Goal: Navigation & Orientation: Find specific page/section

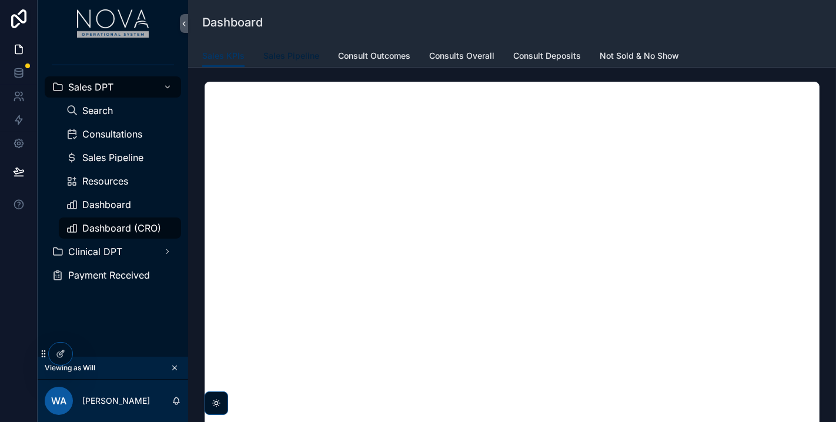
click at [298, 55] on span "Sales Pipeline" at bounding box center [291, 56] width 56 height 12
click at [376, 55] on span "Consult Outcomes" at bounding box center [374, 56] width 72 height 12
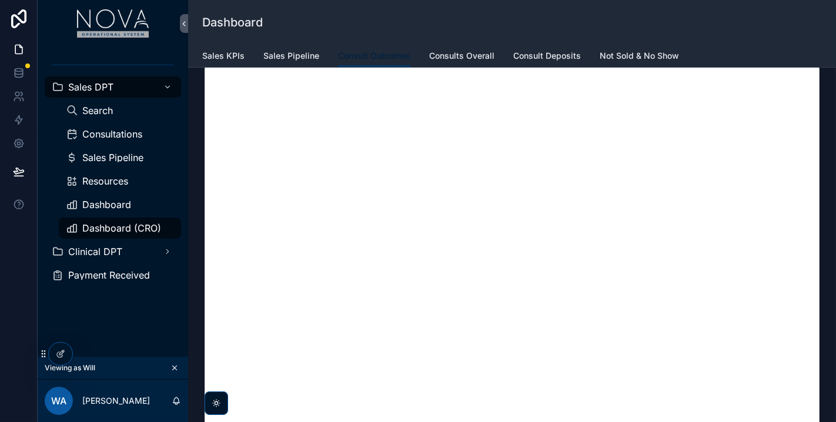
scroll to position [65, 0]
click at [463, 57] on span "Consults Overall" at bounding box center [461, 56] width 65 height 12
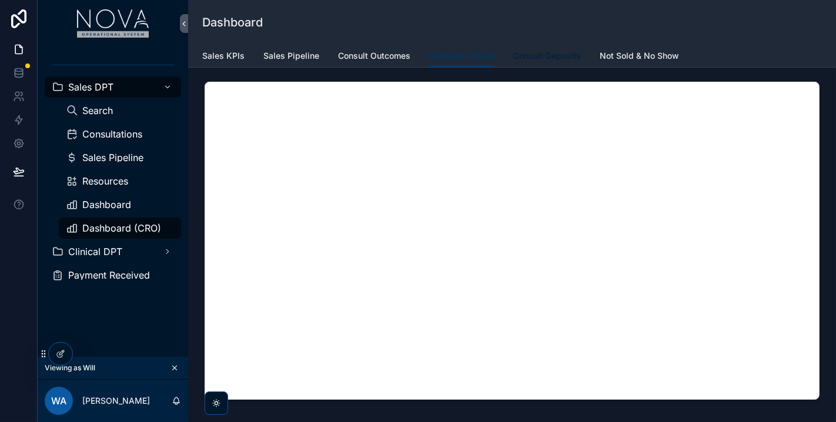
click at [550, 52] on span "Consult Deposits" at bounding box center [547, 56] width 68 height 12
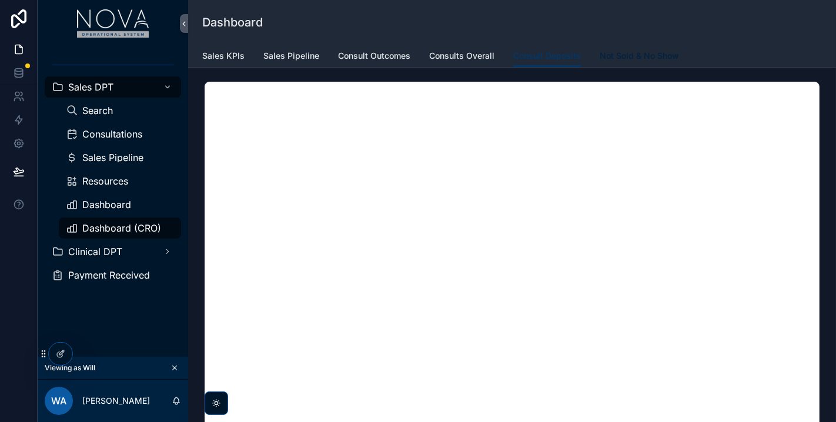
click at [609, 61] on span "Not Sold & No Show" at bounding box center [638, 56] width 79 height 12
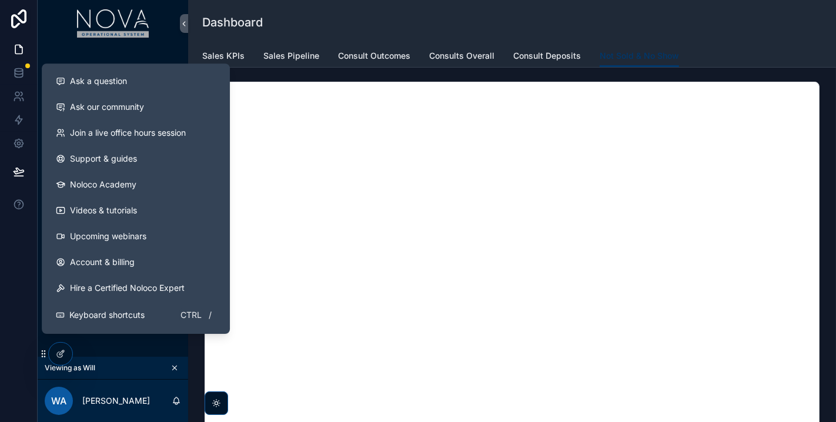
click at [22, 233] on div at bounding box center [19, 211] width 38 height 422
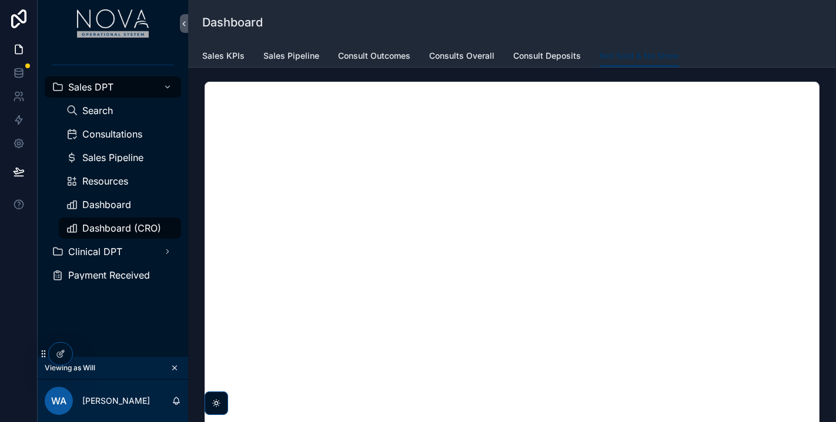
click at [86, 216] on div "Dashboard (CRO)" at bounding box center [120, 228] width 136 height 24
click at [95, 202] on span "Dashboard" at bounding box center [106, 204] width 49 height 9
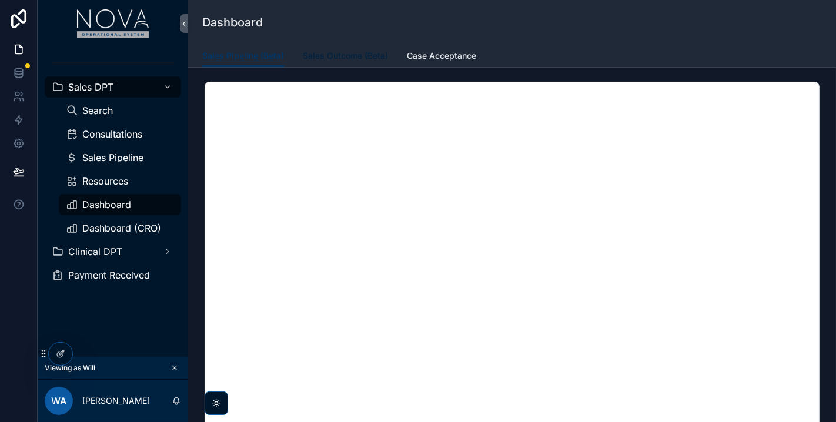
click at [336, 55] on span "Sales Outcome (Beta)" at bounding box center [345, 56] width 85 height 12
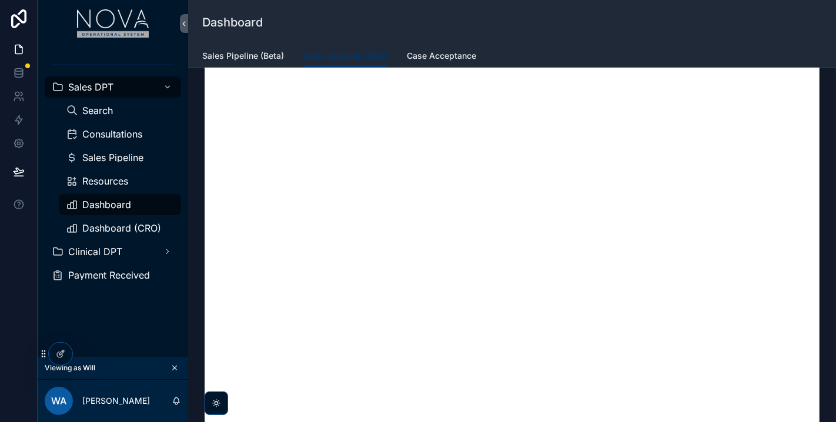
scroll to position [65, 0]
click at [448, 52] on span "Case Acceptance" at bounding box center [441, 56] width 69 height 12
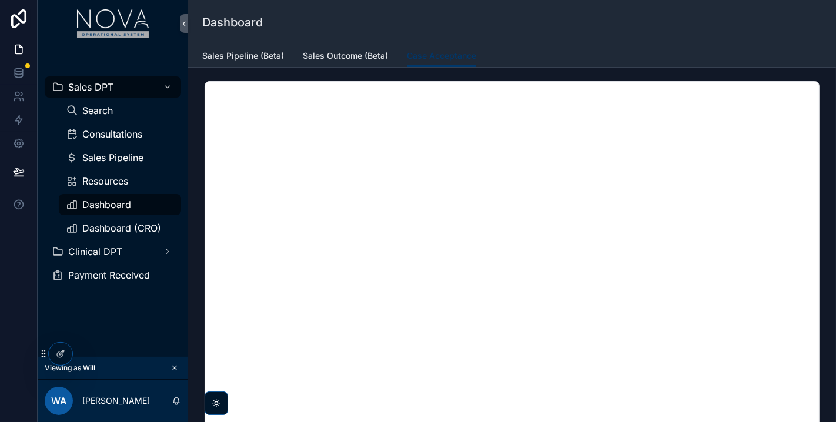
scroll to position [65, 0]
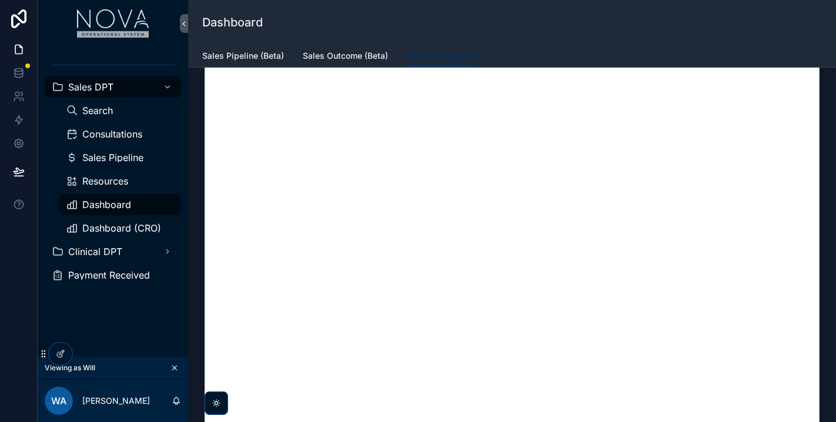
click at [575, 33] on div "Dashboard" at bounding box center [511, 22] width 619 height 45
click at [20, 252] on div at bounding box center [19, 211] width 38 height 422
click at [21, 77] on icon at bounding box center [19, 75] width 8 height 5
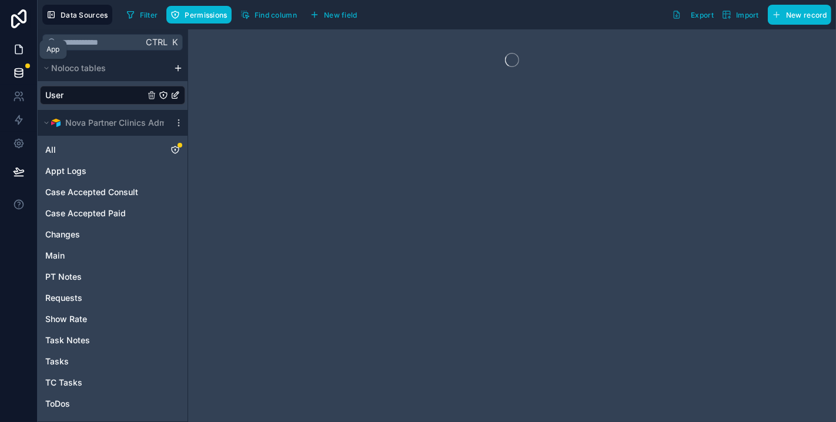
click at [21, 51] on icon at bounding box center [19, 49] width 12 height 12
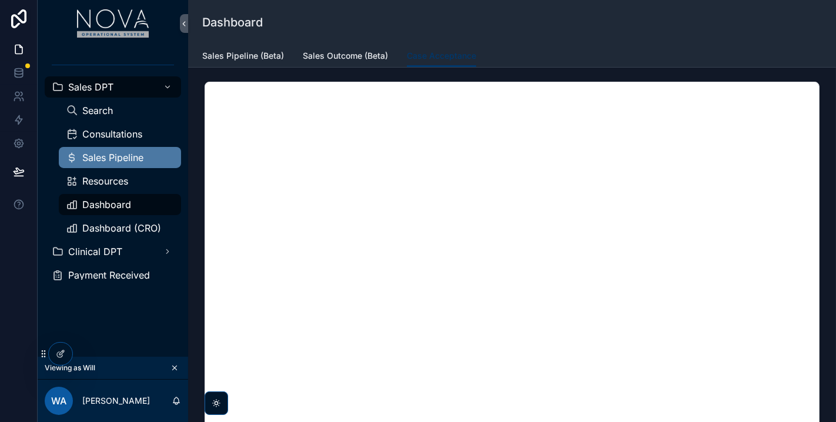
click at [128, 159] on span "Sales Pipeline" at bounding box center [112, 157] width 61 height 9
